Goal: Transaction & Acquisition: Purchase product/service

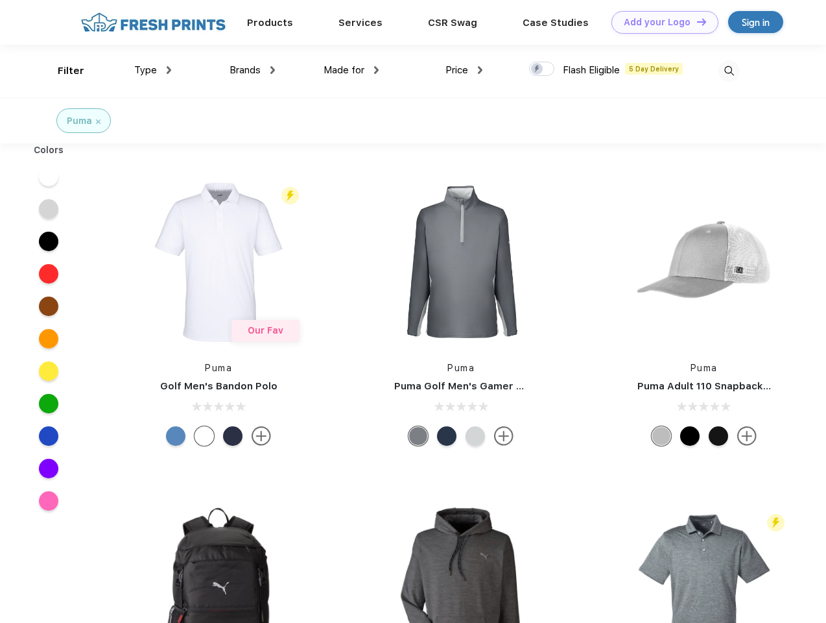
click at [660, 22] on link "Add your Logo Design Tool" at bounding box center [665, 22] width 107 height 23
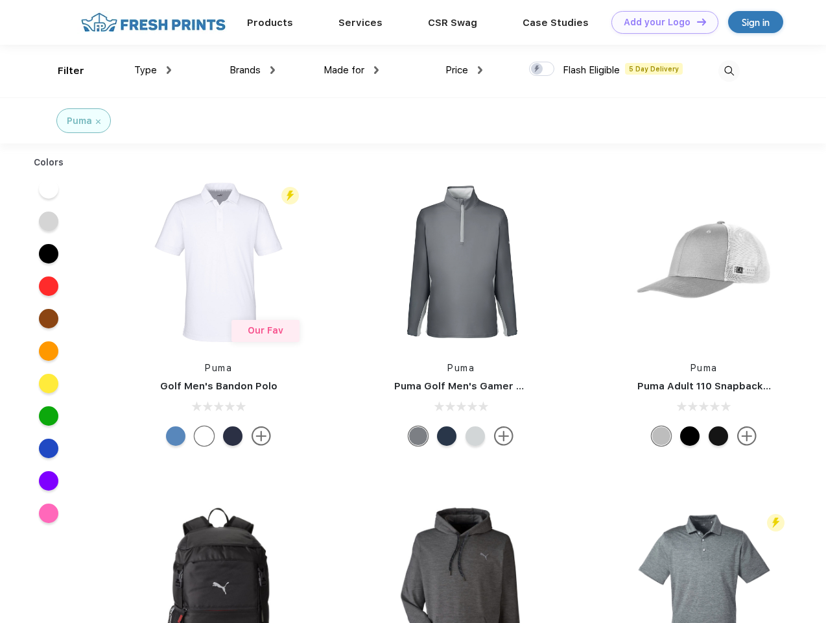
click at [0, 0] on div "Design Tool" at bounding box center [0, 0] width 0 height 0
click at [696, 21] on link "Add your Logo Design Tool" at bounding box center [665, 22] width 107 height 23
click at [62, 71] on div "Filter" at bounding box center [71, 71] width 27 height 15
click at [153, 70] on span "Type" at bounding box center [145, 70] width 23 height 12
click at [252, 70] on span "Brands" at bounding box center [245, 70] width 31 height 12
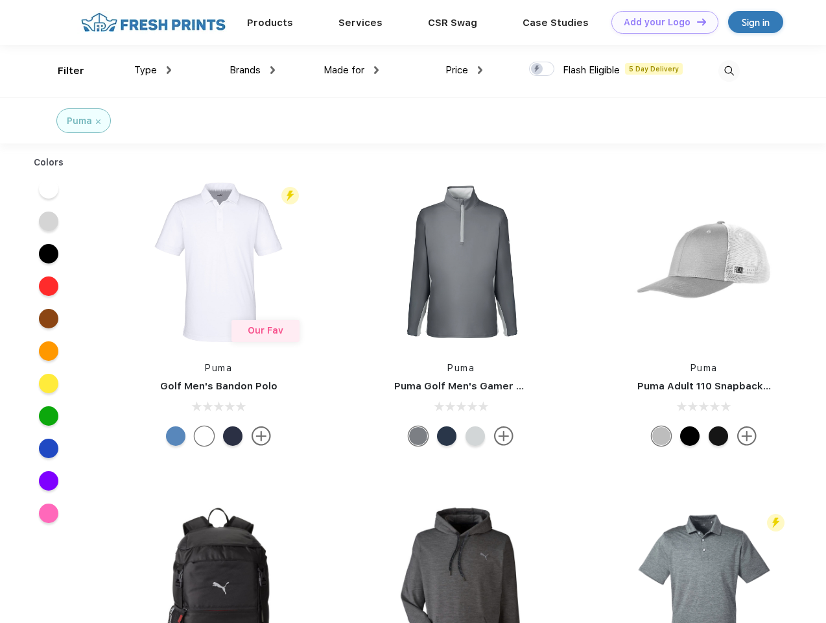
click at [352, 70] on span "Made for" at bounding box center [344, 70] width 41 height 12
click at [464, 70] on span "Price" at bounding box center [457, 70] width 23 height 12
click at [542, 69] on div at bounding box center [541, 69] width 25 height 14
click at [538, 69] on input "checkbox" at bounding box center [533, 65] width 8 height 8
click at [729, 71] on img at bounding box center [729, 70] width 21 height 21
